Goal: Task Accomplishment & Management: Manage account settings

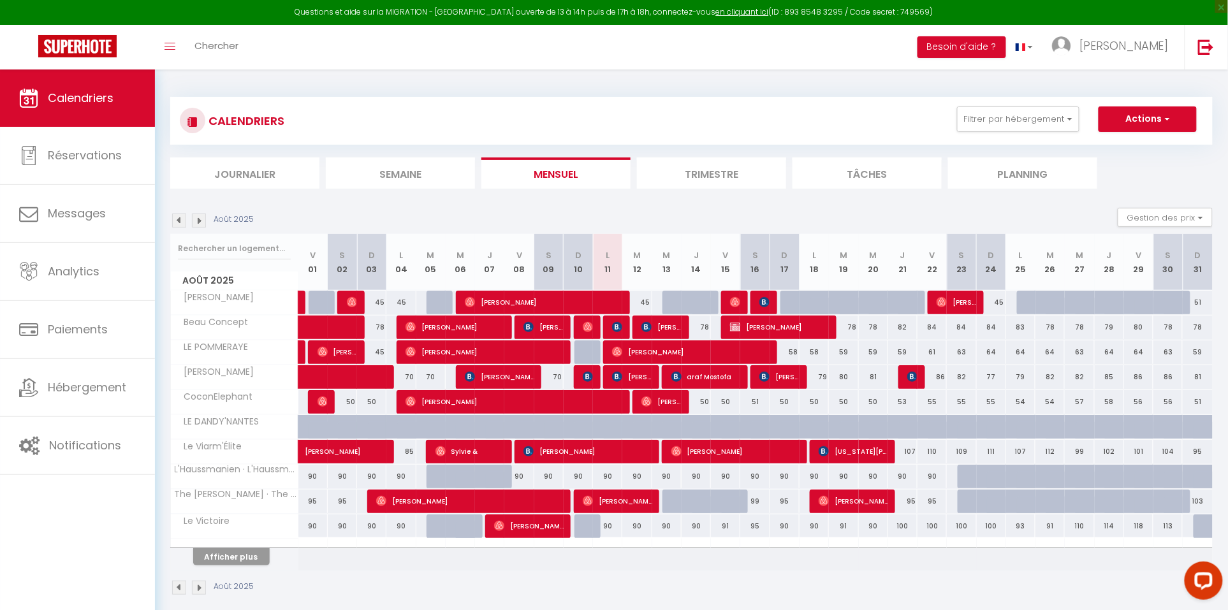
click at [907, 95] on div "CALENDRIERS Filtrer par hébergement Tous Alger Lodge Beau Concept LE POMMERAYE …" at bounding box center [691, 347] width 1043 height 524
click at [1139, 48] on span "[PERSON_NAME]" at bounding box center [1124, 46] width 89 height 16
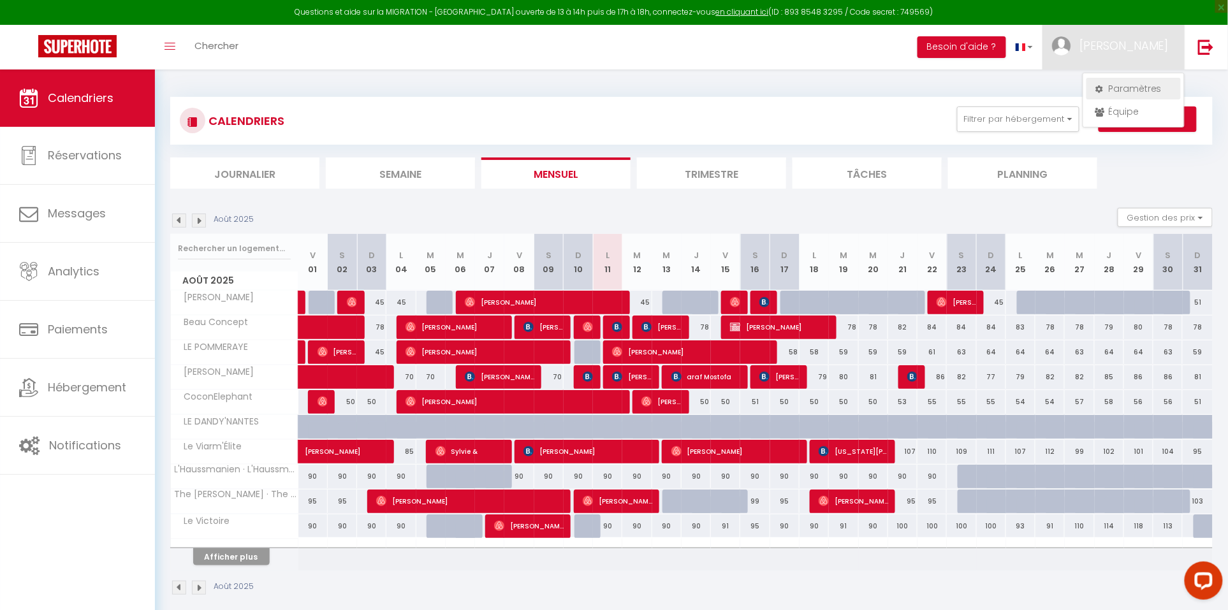
click at [1124, 91] on link "Paramètres" at bounding box center [1134, 89] width 94 height 22
select select "28"
select select "fr"
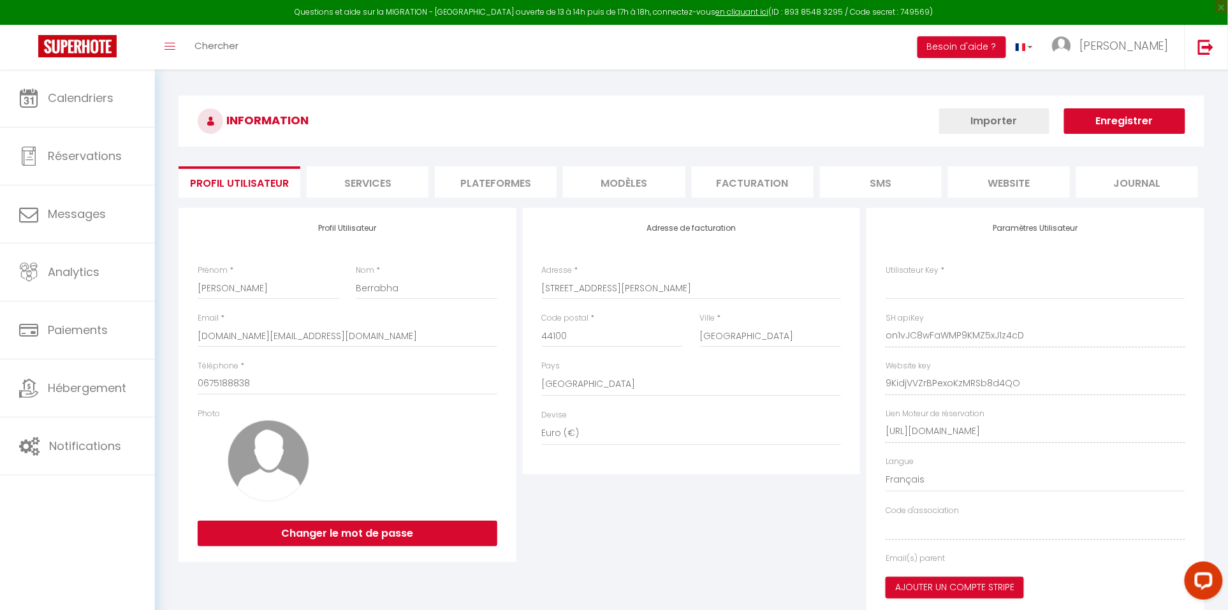
select select "fr"
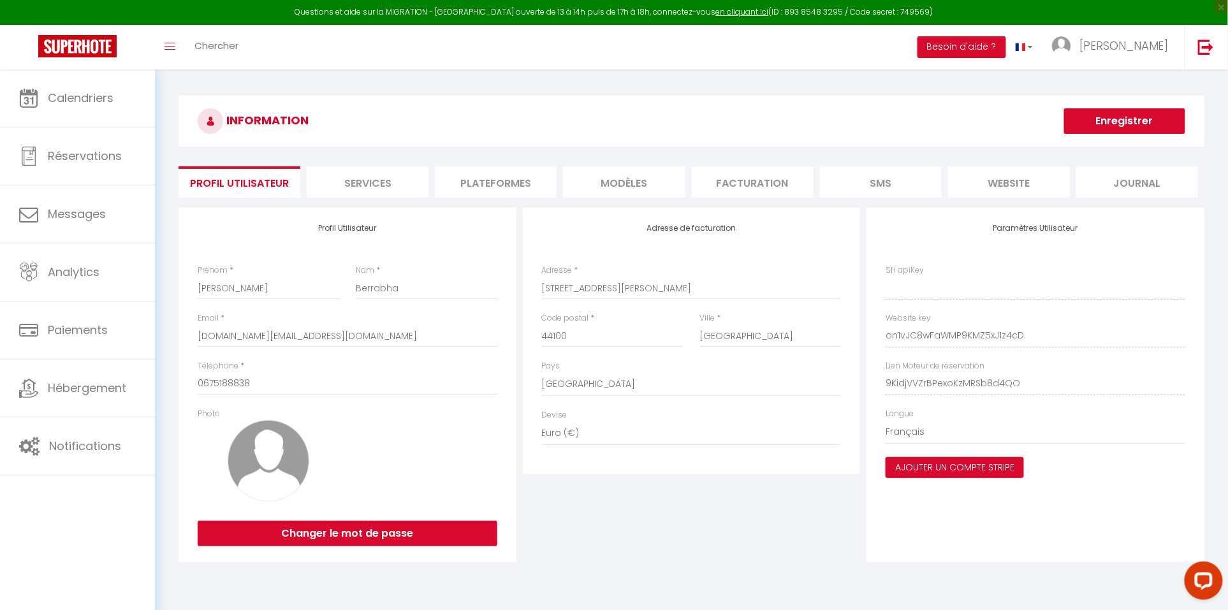
type input "on1vJC8wFaWMP9KMZ5xJ1z4cD"
type input "9KidjVVZrBPexoKzMRSb8d4QO"
type input "[URL][DOMAIN_NAME]"
click at [526, 182] on li "Plateformes" at bounding box center [496, 181] width 122 height 31
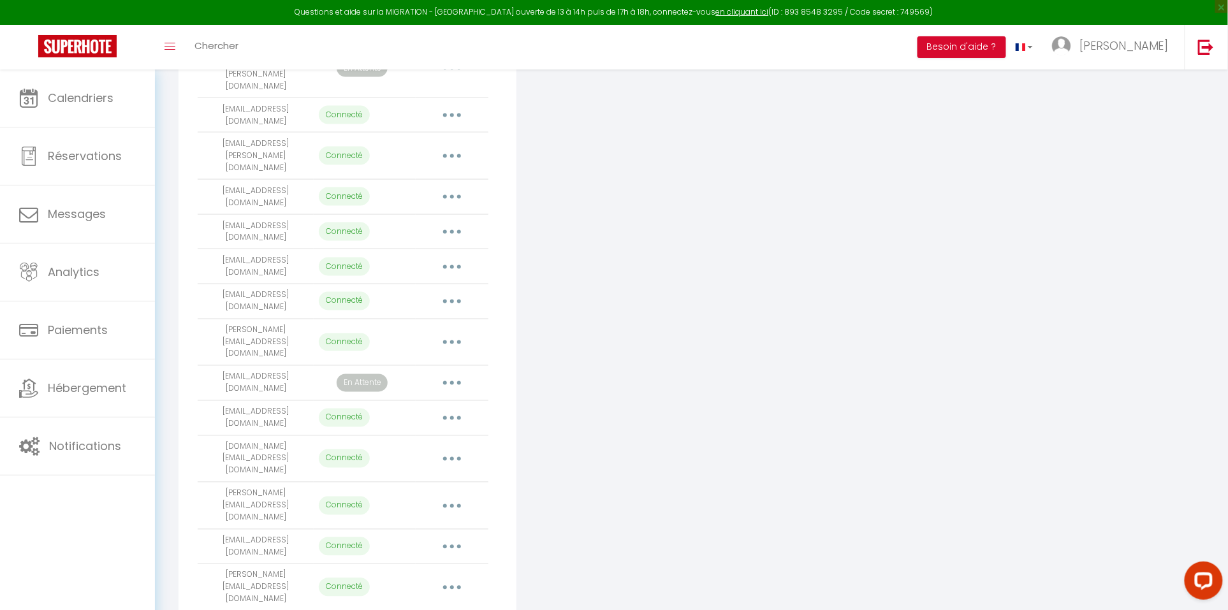
scroll to position [625, 0]
copy tr "[EMAIL_ADDRESS][DOMAIN_NAME]"
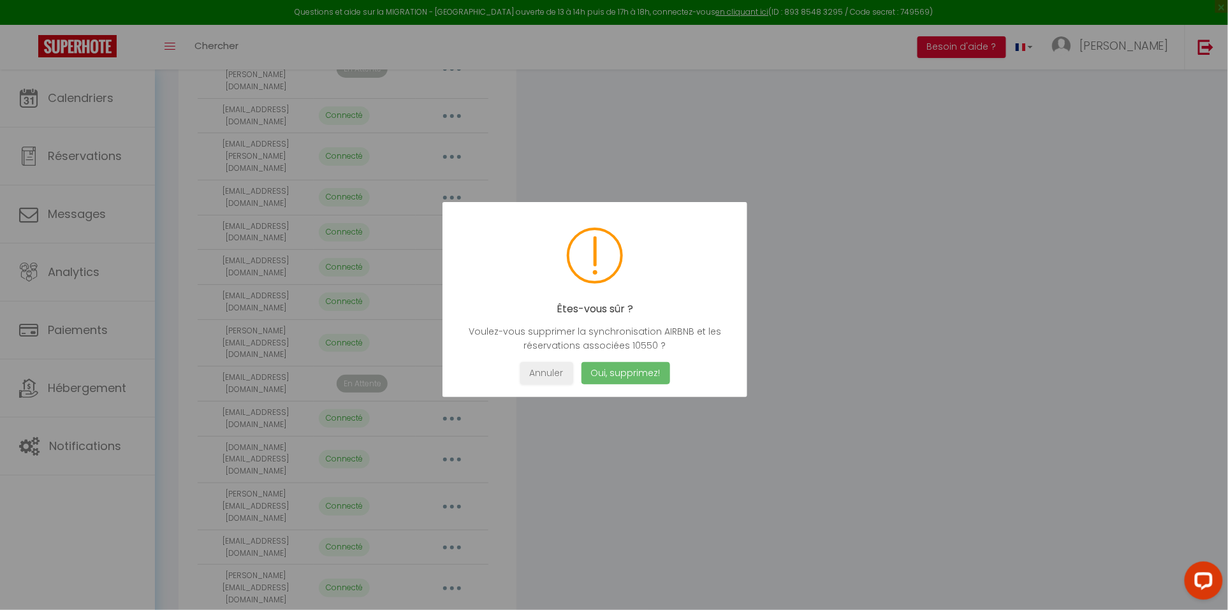
click at [631, 367] on button "Oui, supprimez!" at bounding box center [626, 373] width 89 height 22
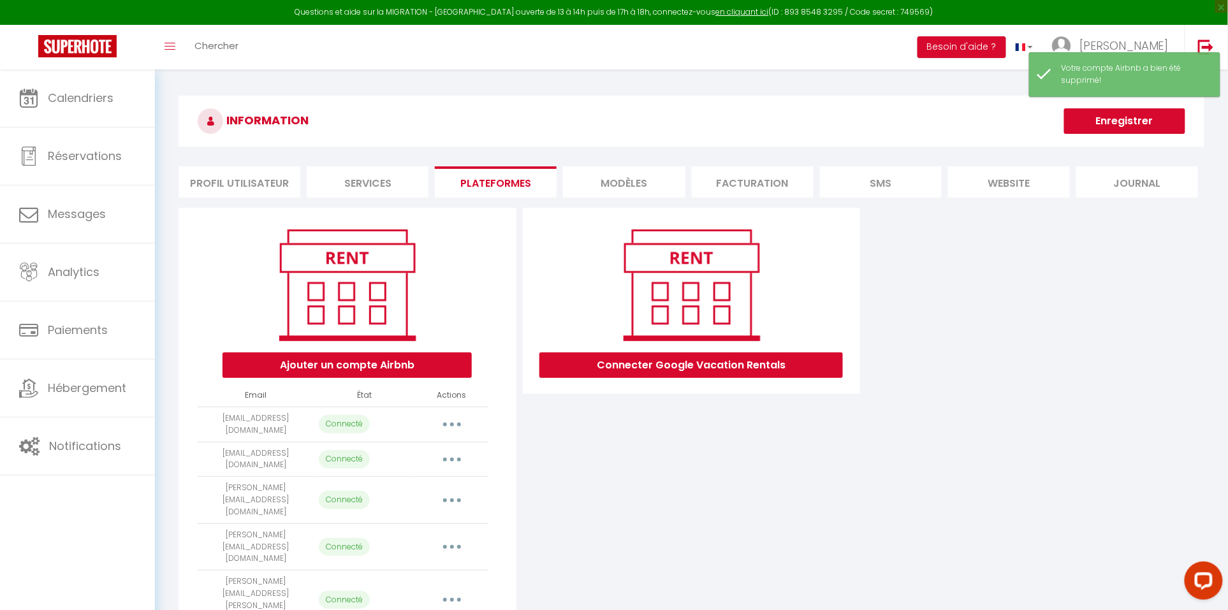
scroll to position [0, 0]
click at [391, 356] on button "Ajouter un compte Airbnb" at bounding box center [347, 366] width 249 height 26
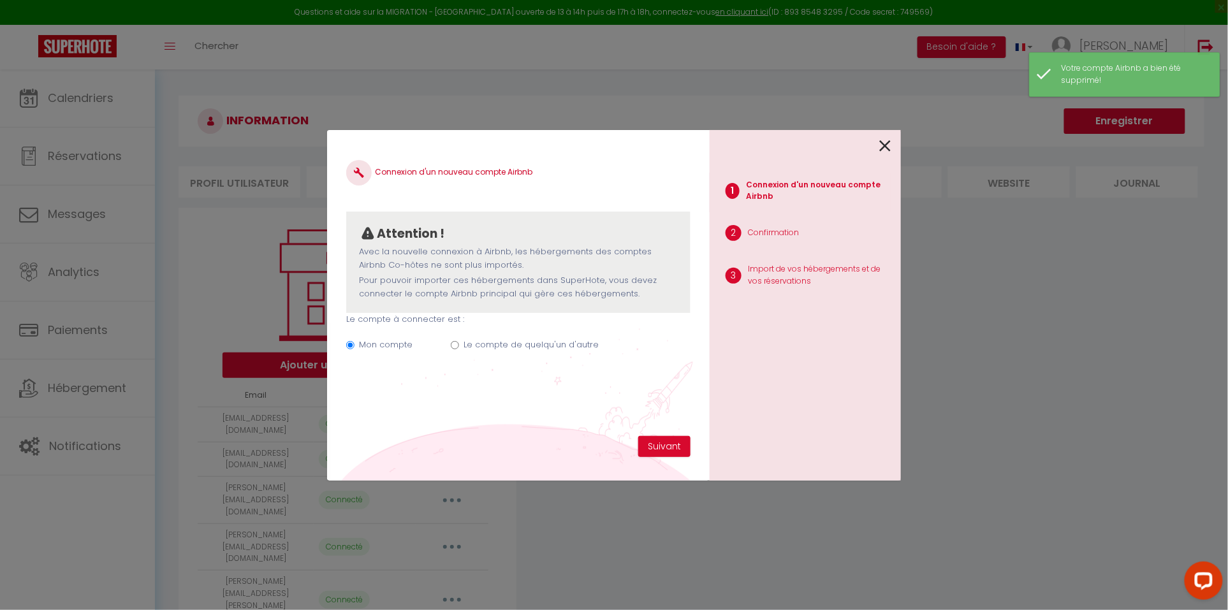
click at [538, 348] on label "Le compte de quelqu'un d'autre" at bounding box center [531, 345] width 135 height 13
click at [459, 348] on input "Le compte de quelqu'un d'autre" at bounding box center [455, 345] width 8 height 8
radio input "true"
radio input "false"
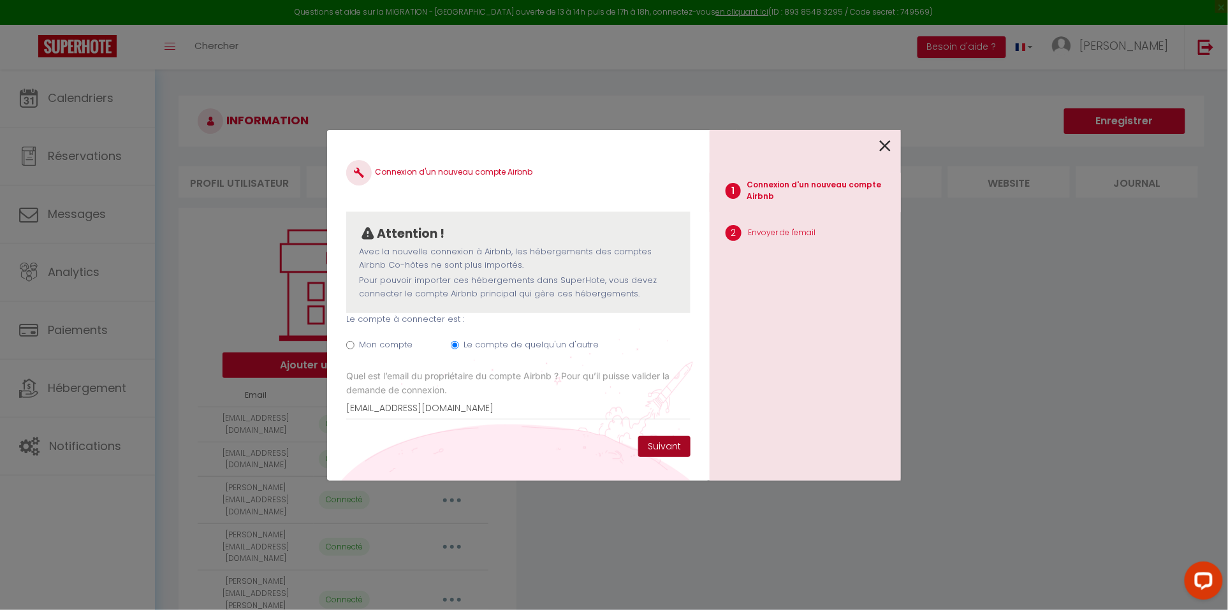
type input "[EMAIL_ADDRESS][DOMAIN_NAME]"
click at [669, 450] on button "Suivant" at bounding box center [664, 447] width 52 height 22
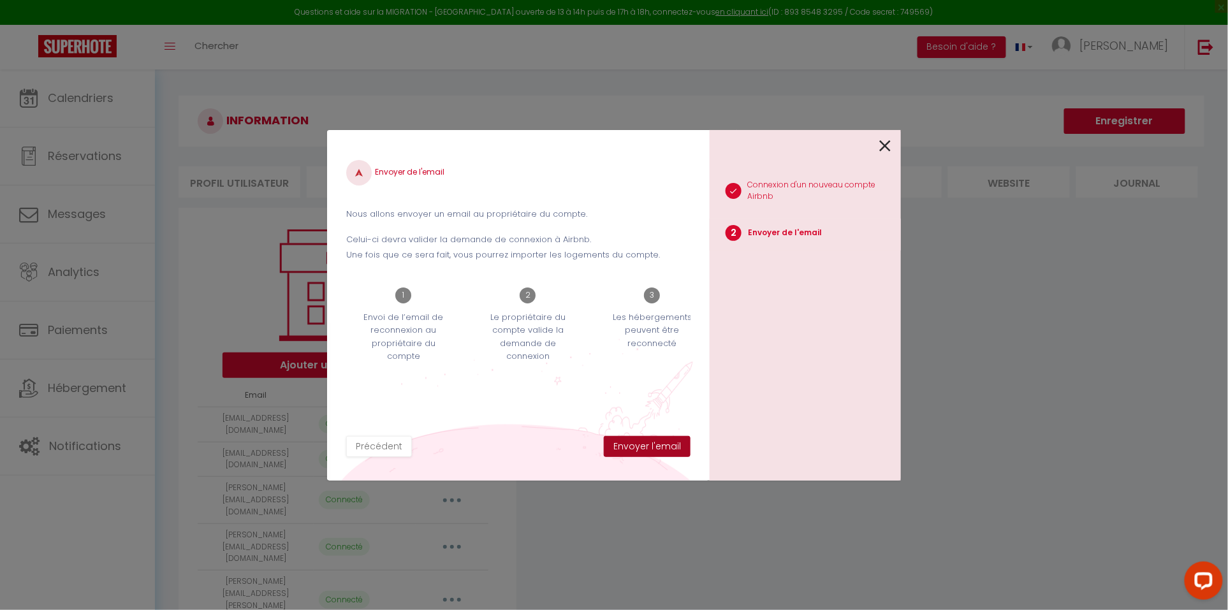
click at [639, 447] on button "Envoyer l'email" at bounding box center [647, 447] width 87 height 22
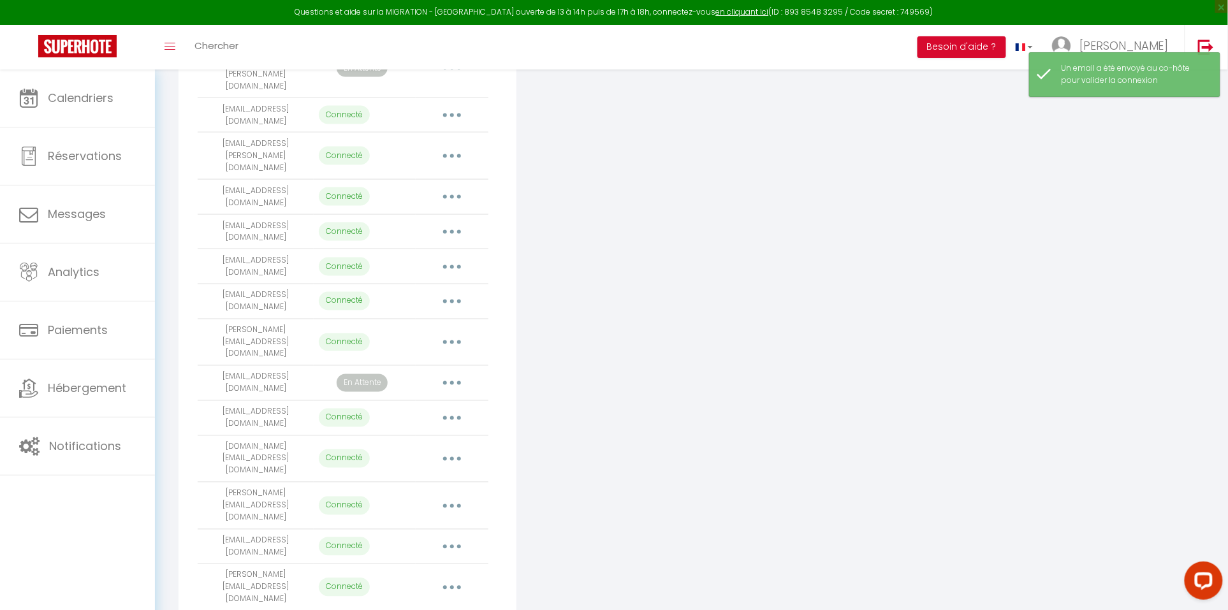
scroll to position [625, 0]
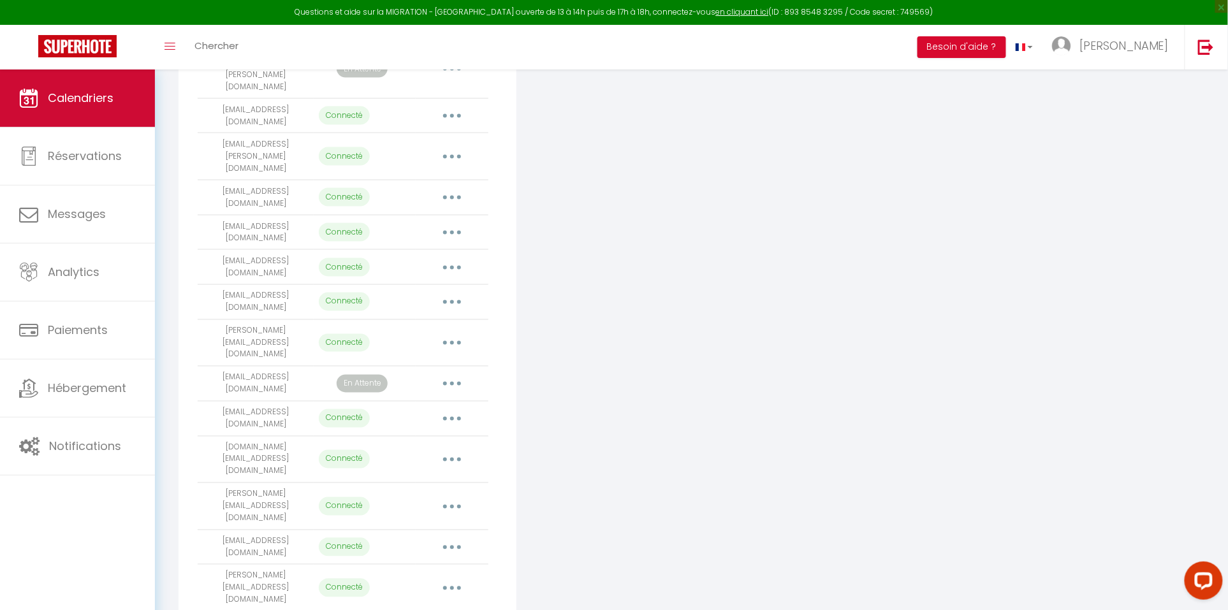
click at [108, 101] on span "Calendriers" at bounding box center [81, 98] width 66 height 16
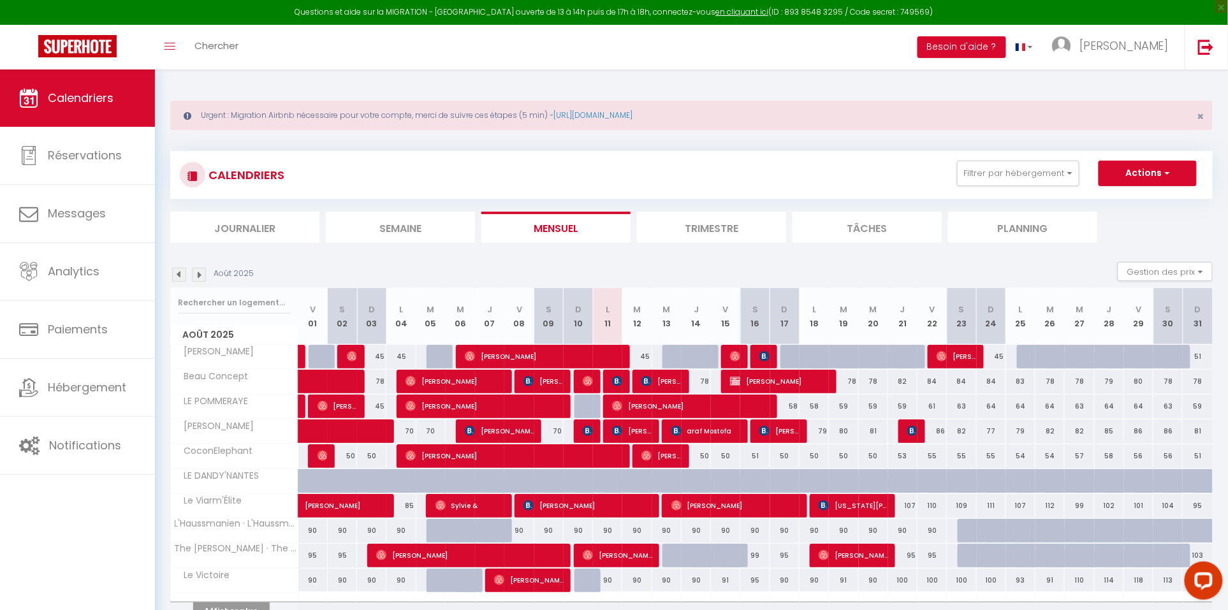
click at [179, 274] on img at bounding box center [179, 275] width 14 height 14
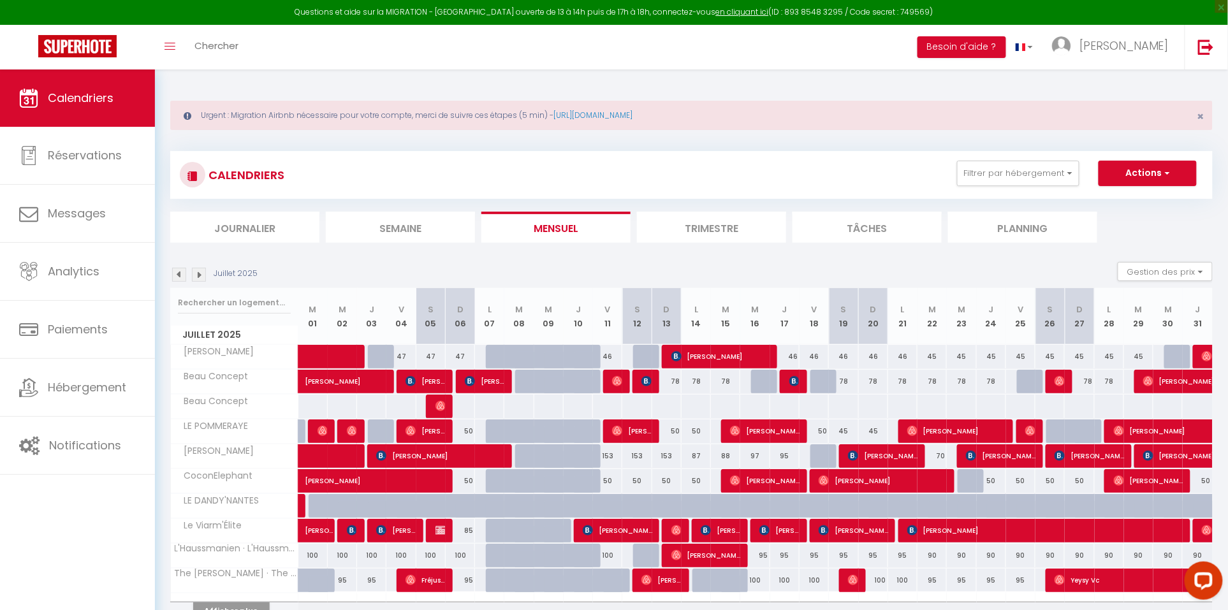
click at [179, 274] on img at bounding box center [179, 275] width 14 height 14
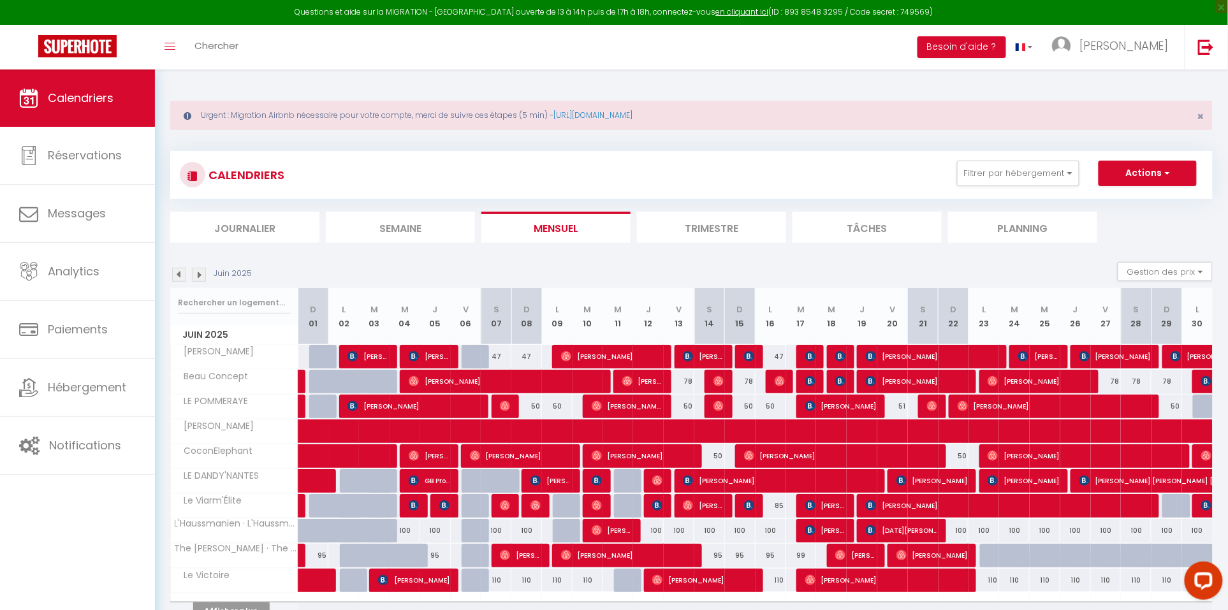
click at [251, 605] on button "Afficher plus" at bounding box center [231, 611] width 77 height 17
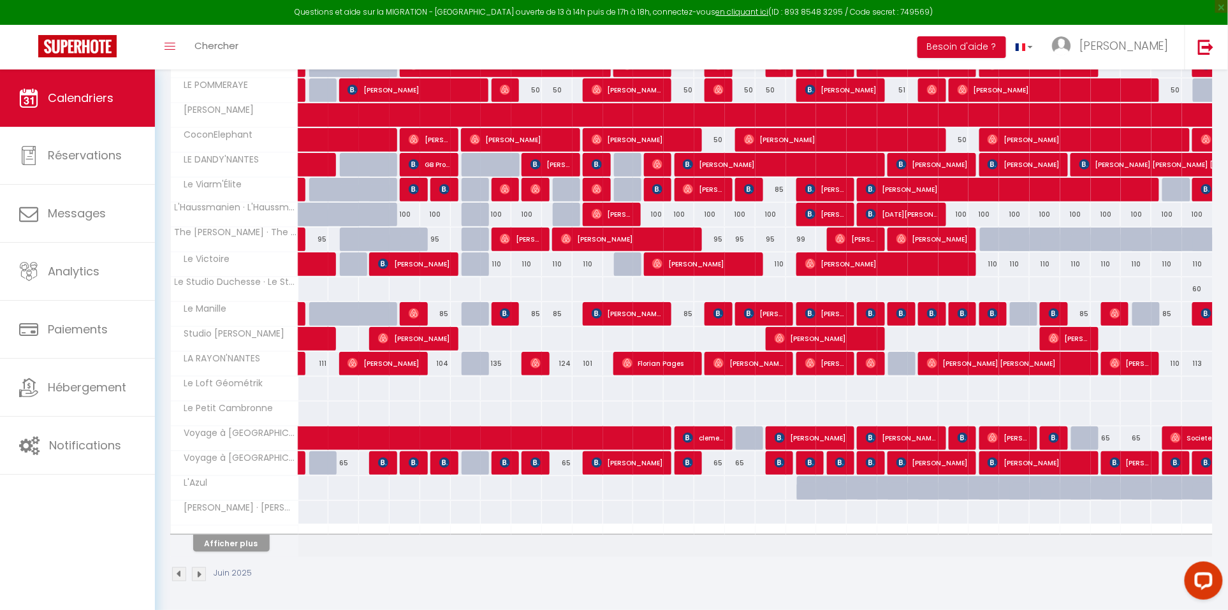
click at [241, 537] on button "Afficher plus" at bounding box center [231, 543] width 77 height 17
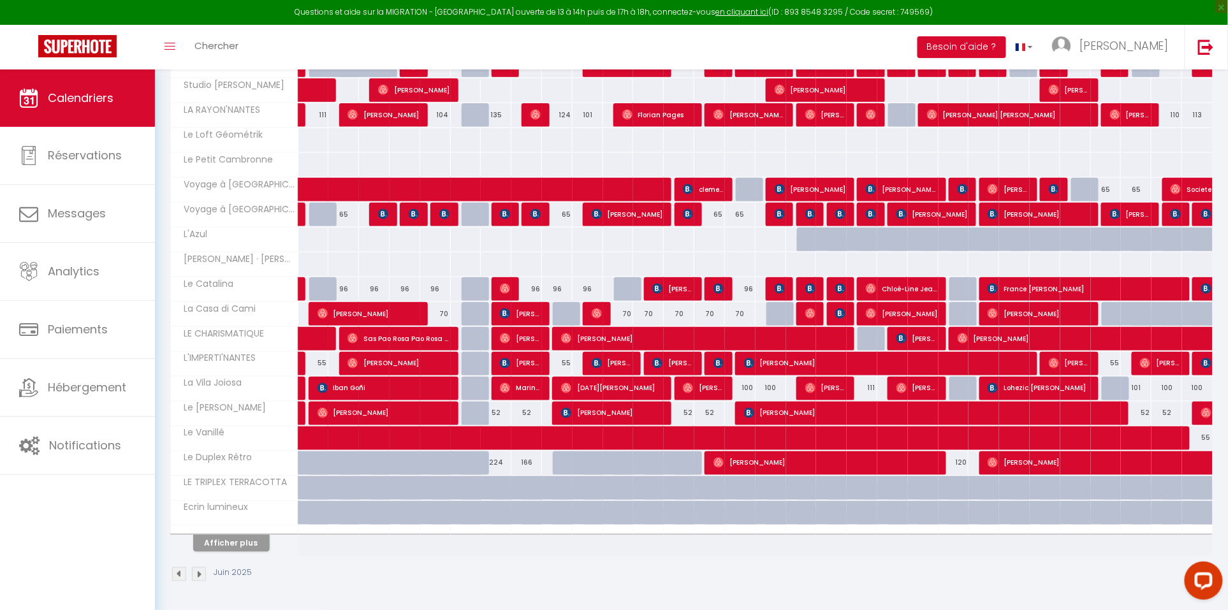
scroll to position [570, 0]
click at [247, 547] on button "Afficher plus" at bounding box center [231, 543] width 77 height 17
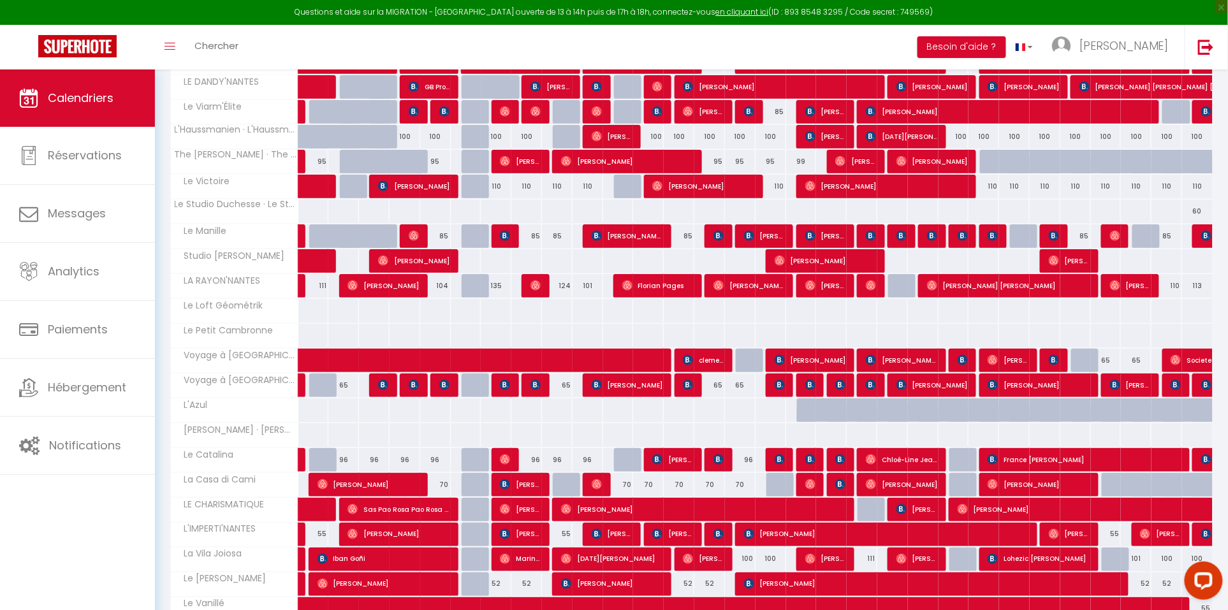
scroll to position [381, 0]
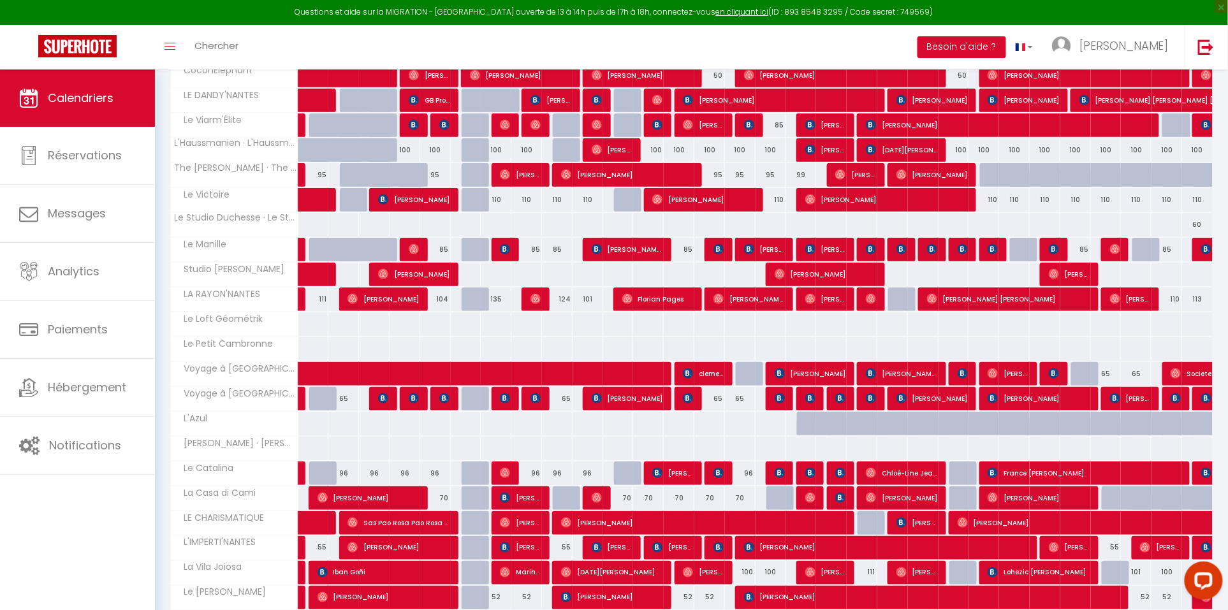
click at [302, 251] on link "[PERSON_NAME]" at bounding box center [302, 250] width 6 height 24
select select "OK"
select select "1"
select select "0"
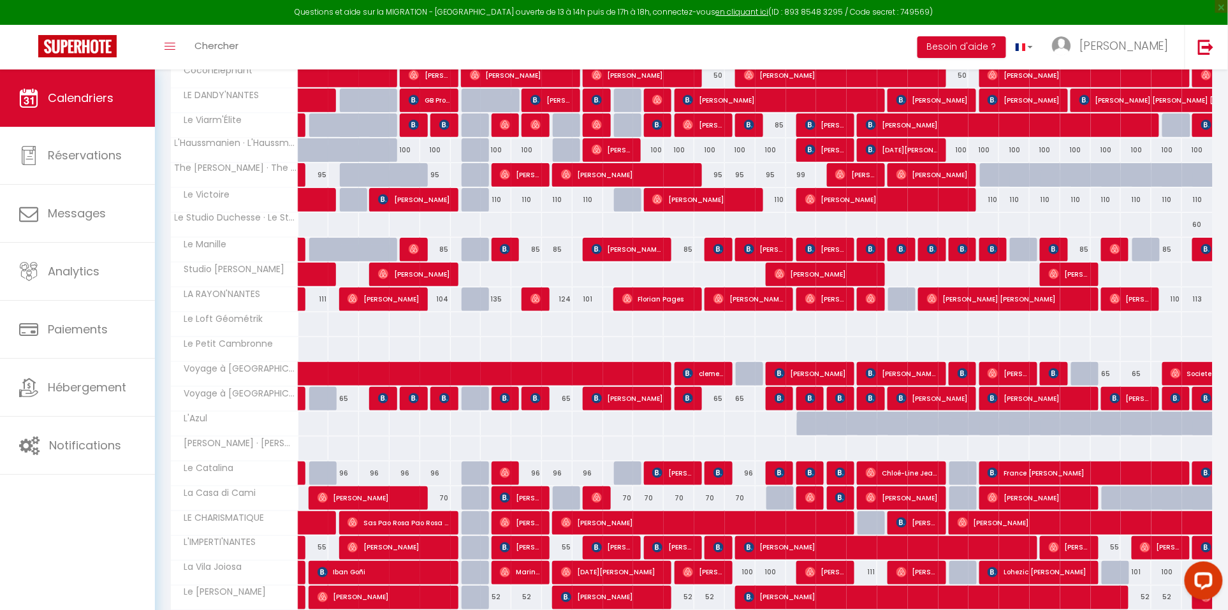
select select "1"
select select
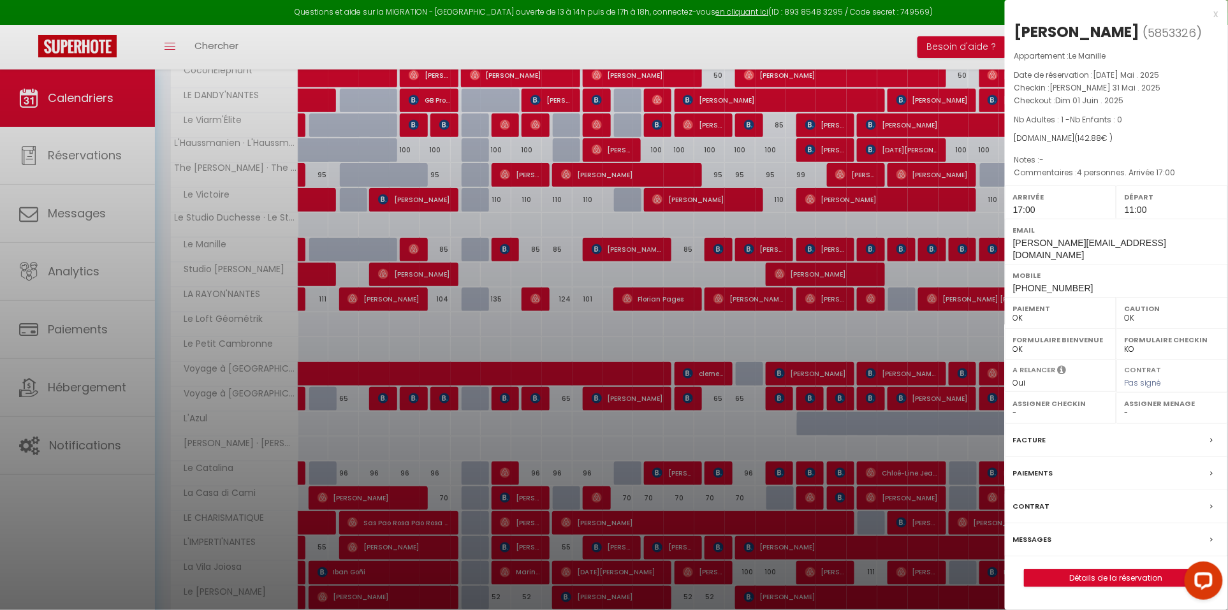
click at [302, 251] on div at bounding box center [614, 305] width 1228 height 610
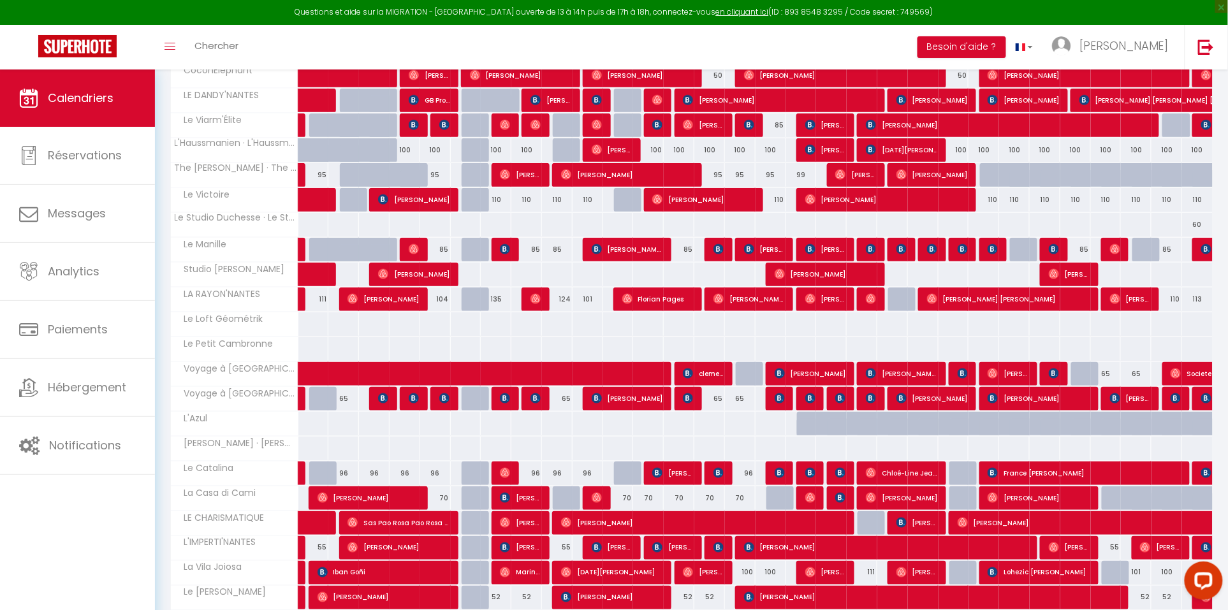
click at [420, 249] on div "85" at bounding box center [435, 250] width 31 height 24
type input "85"
type input "Jeu 05 Juin 2025"
type input "Ven 06 Juin 2025"
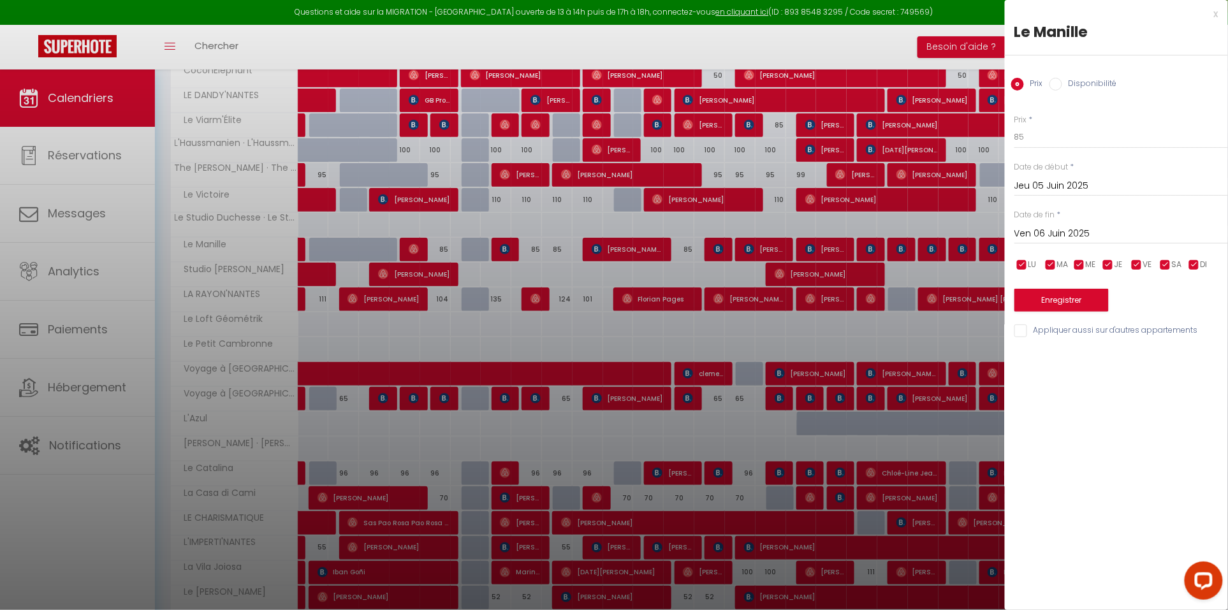
click at [419, 249] on div at bounding box center [614, 305] width 1228 height 610
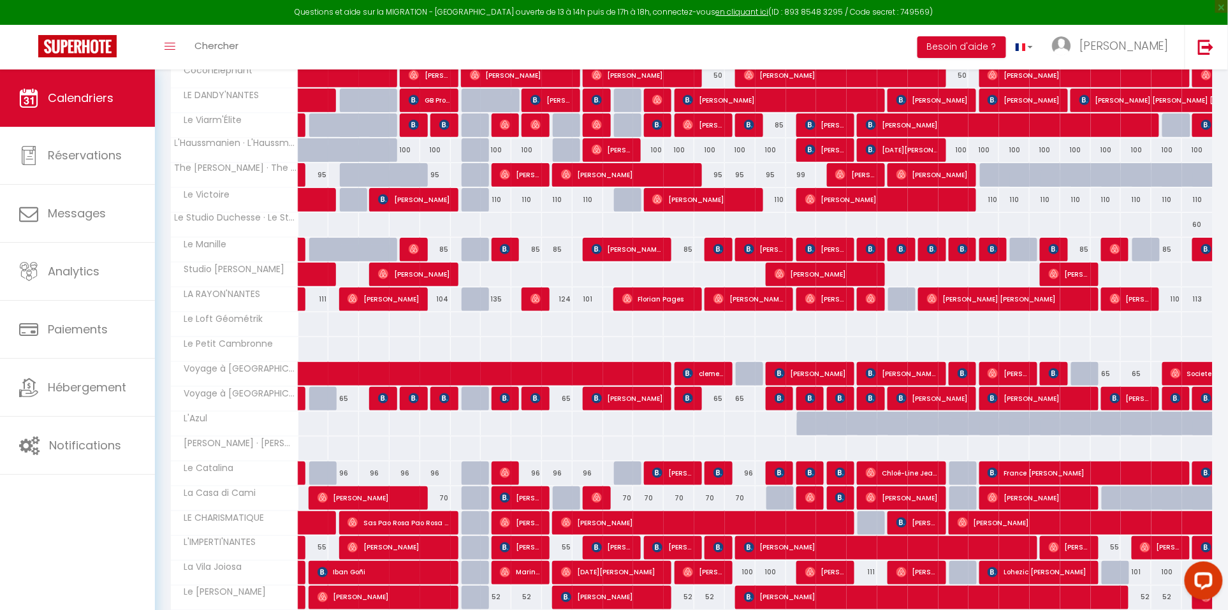
click at [416, 254] on img at bounding box center [414, 249] width 10 height 10
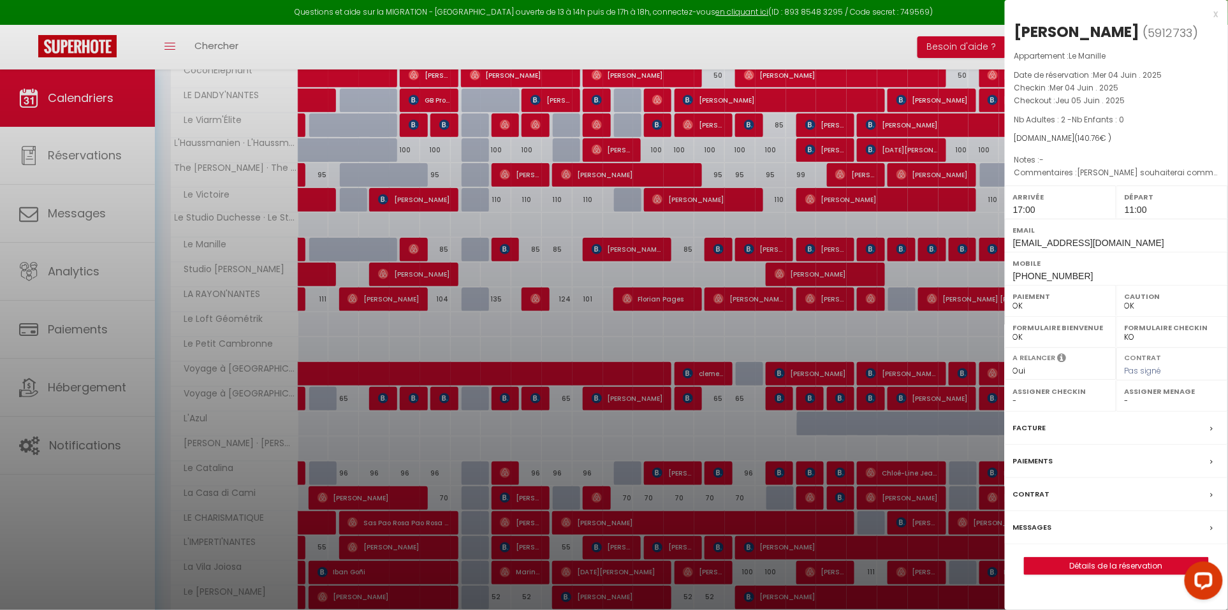
click at [416, 254] on div at bounding box center [614, 305] width 1228 height 610
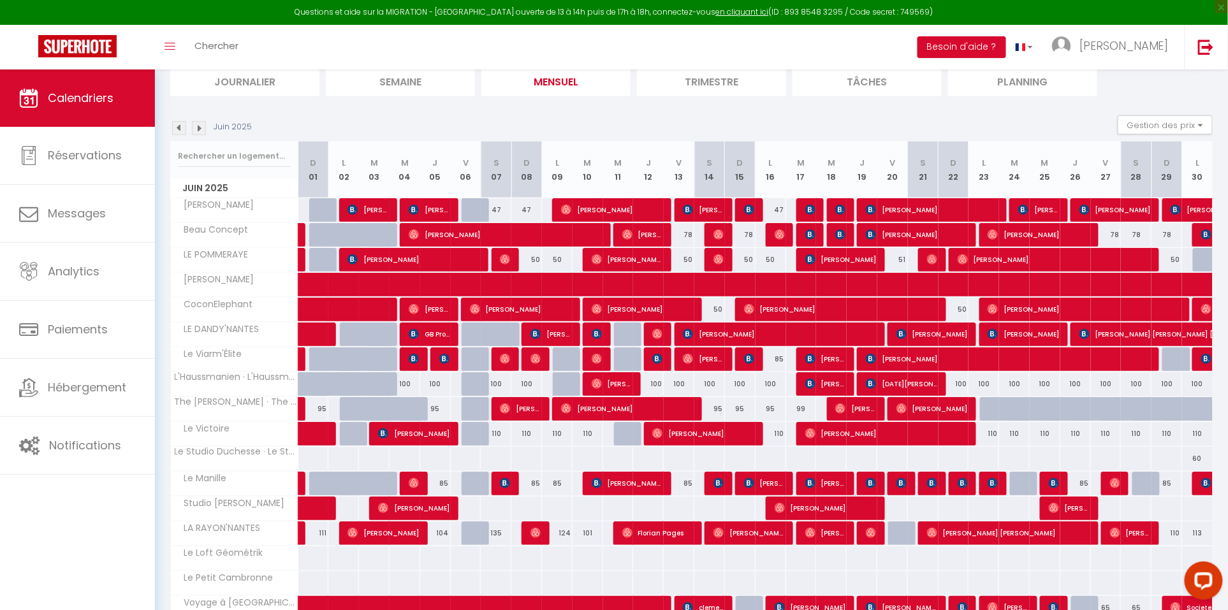
scroll to position [230, 0]
